Goal: Find contact information: Find contact information

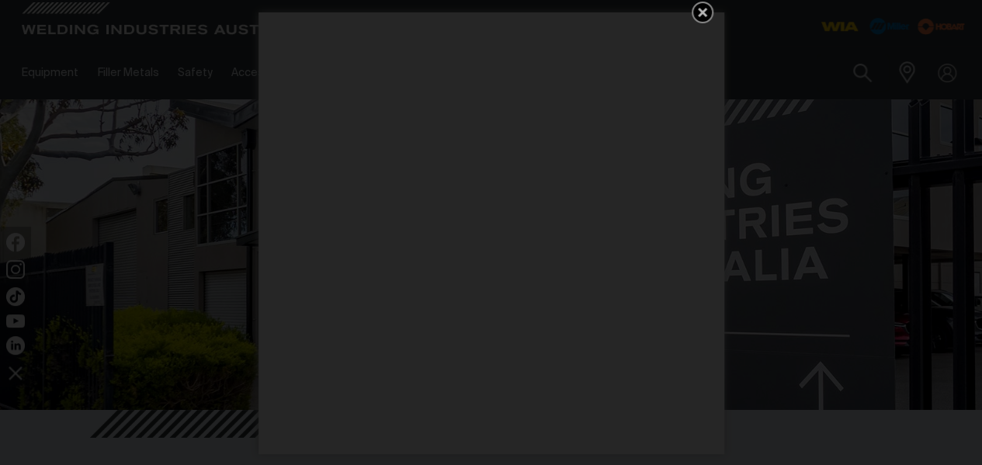
drag, startPoint x: 705, startPoint y: 15, endPoint x: 712, endPoint y: 77, distance: 62.5
click at [705, 15] on icon "Get 5 WIA Welding Guides Free!" at bounding box center [702, 12] width 9 height 9
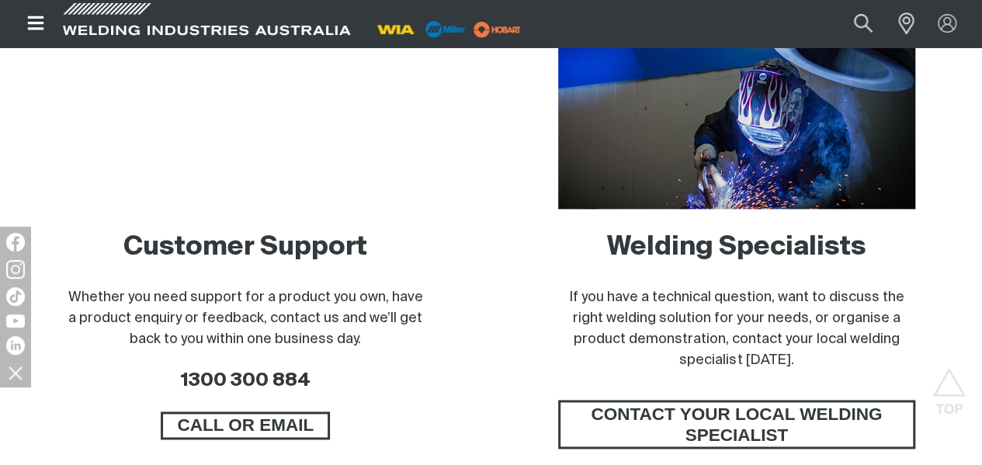
scroll to position [1086, 0]
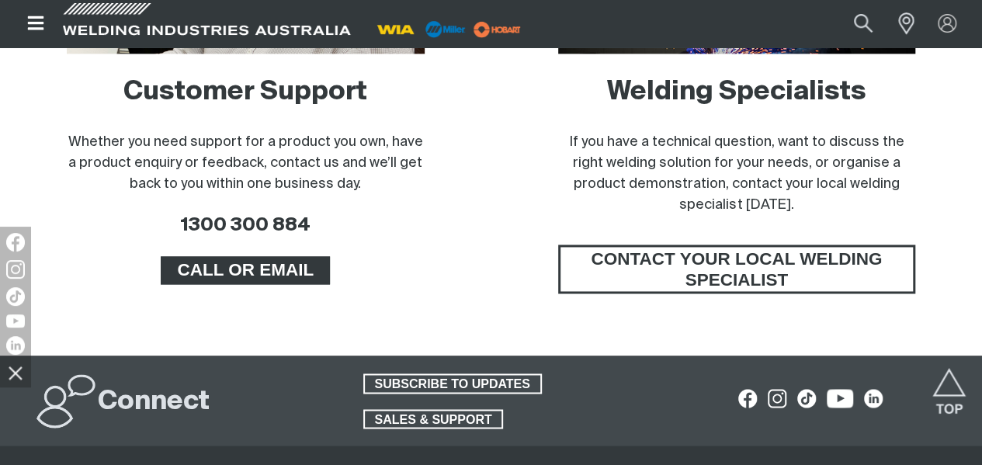
click at [292, 284] on span "CALL OR EMAIL" at bounding box center [245, 270] width 165 height 28
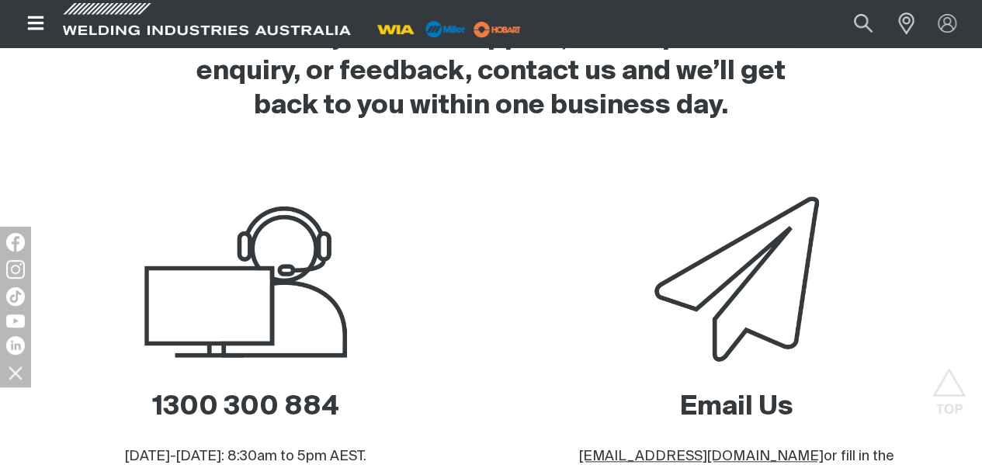
scroll to position [854, 0]
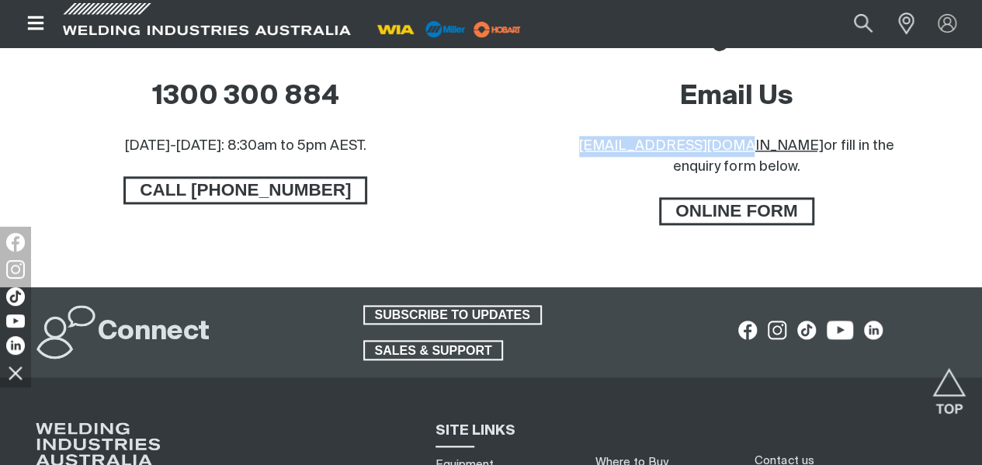
drag, startPoint x: 554, startPoint y: 218, endPoint x: 705, endPoint y: 224, distance: 150.7
click at [706, 224] on div "Email Us [EMAIL_ADDRESS][DOMAIN_NAME] or fill in the enquiry form below. ONLINE…" at bounding box center [737, 83] width 466 height 405
copy u "[EMAIL_ADDRESS][DOMAIN_NAME]"
click at [912, 16] on span at bounding box center [902, 23] width 34 height 31
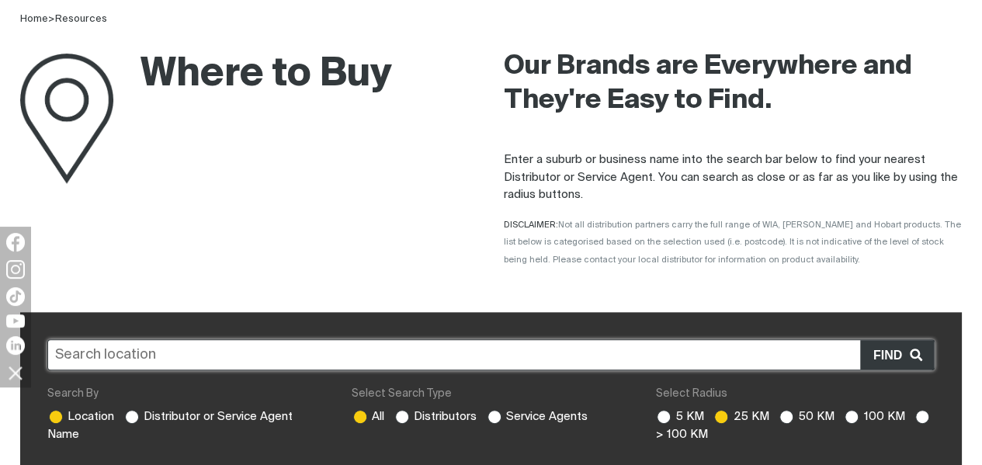
scroll to position [155, 0]
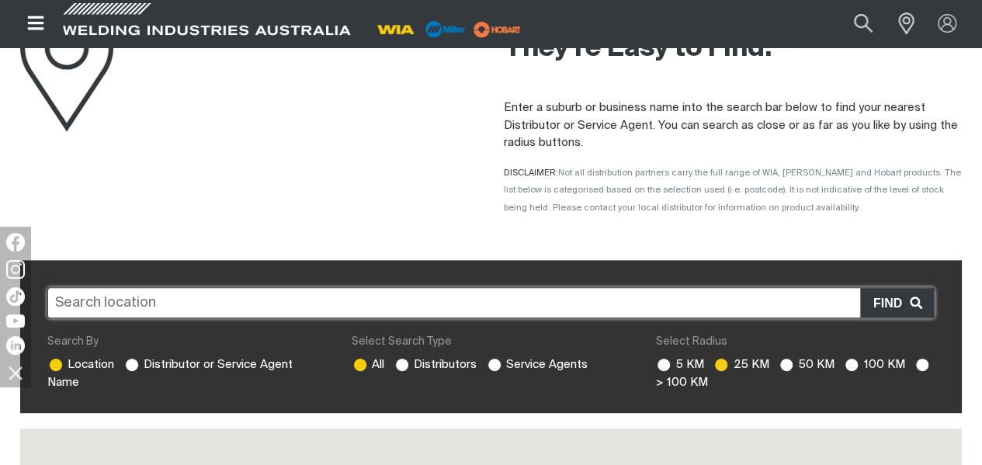
click at [334, 296] on input "text" at bounding box center [490, 302] width 887 height 31
type input "3175"
click at [892, 302] on span "Find" at bounding box center [891, 303] width 36 height 20
